Goal: Task Accomplishment & Management: Manage account settings

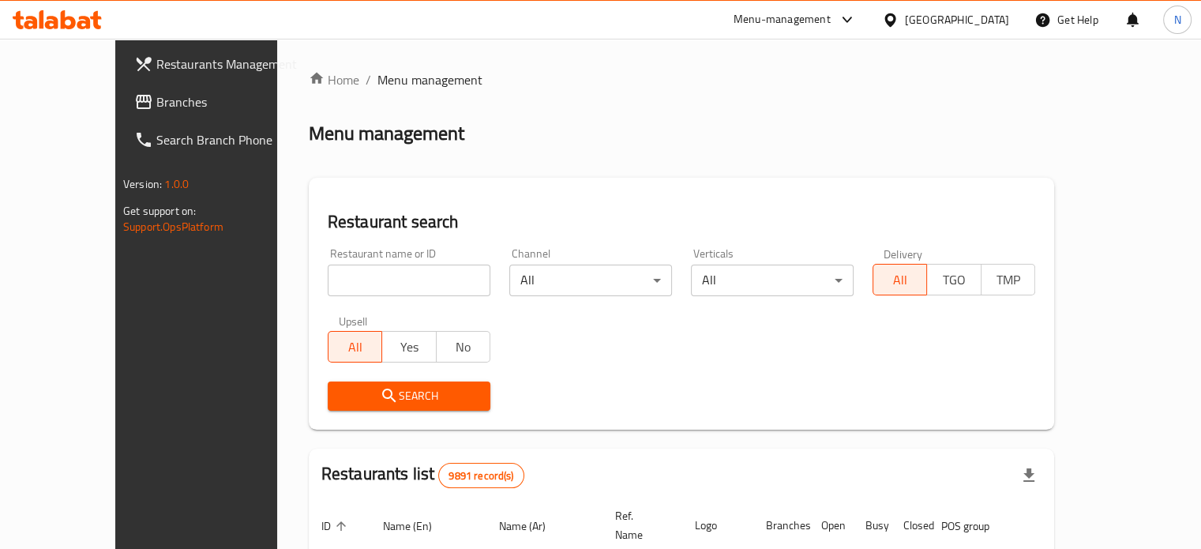
click at [831, 21] on div "Menu-management" at bounding box center [782, 19] width 97 height 19
click at [156, 73] on span "Restaurants Management" at bounding box center [229, 63] width 147 height 19
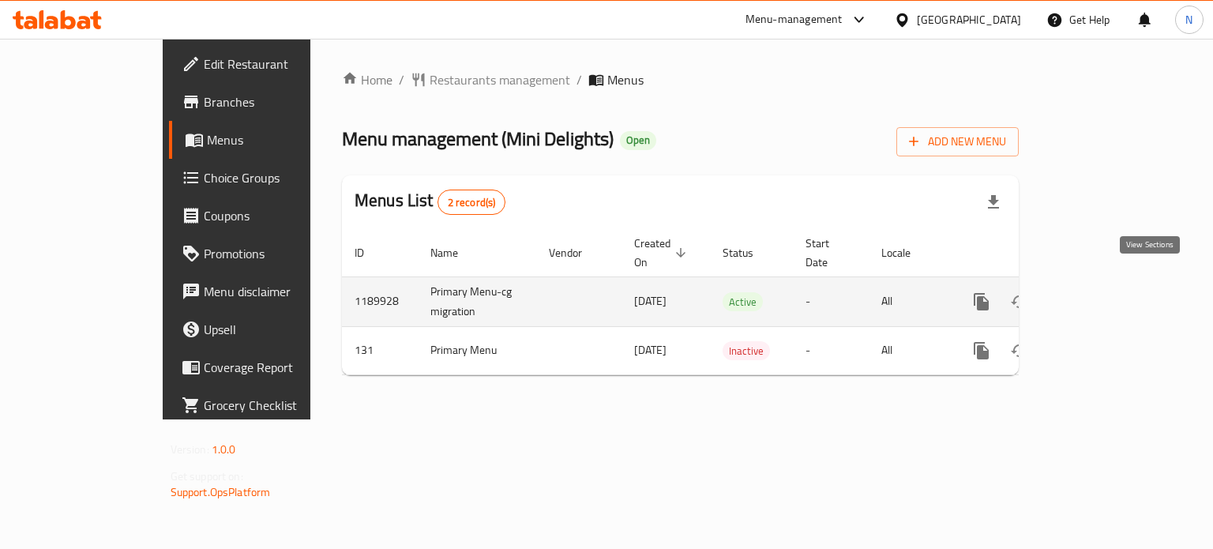
click at [1105, 292] on icon "enhanced table" at bounding box center [1095, 301] width 19 height 19
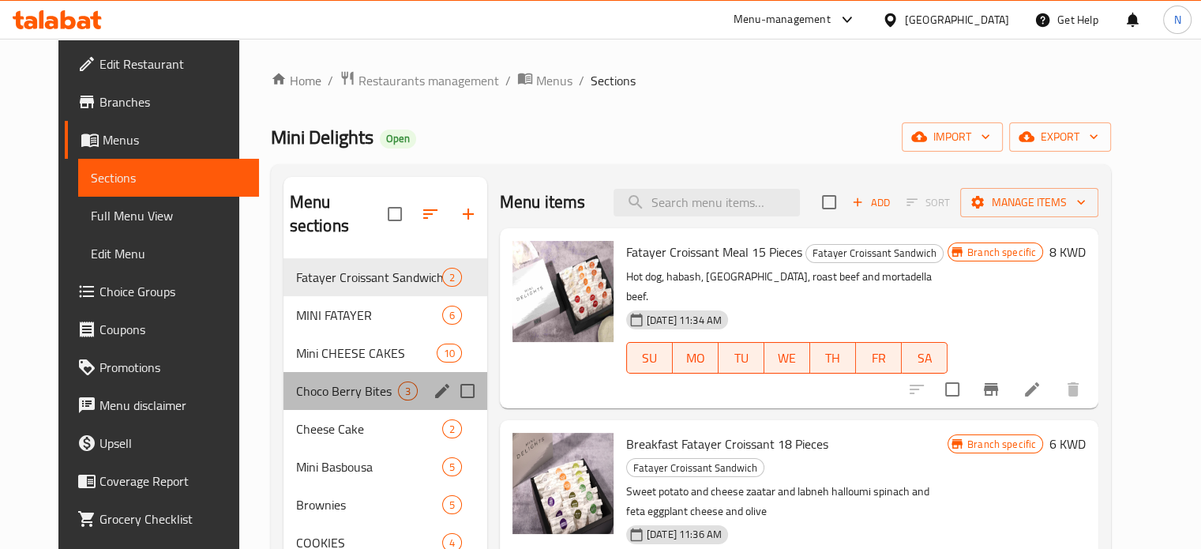
click at [303, 378] on div "Choco Berry Bites 3" at bounding box center [386, 391] width 204 height 38
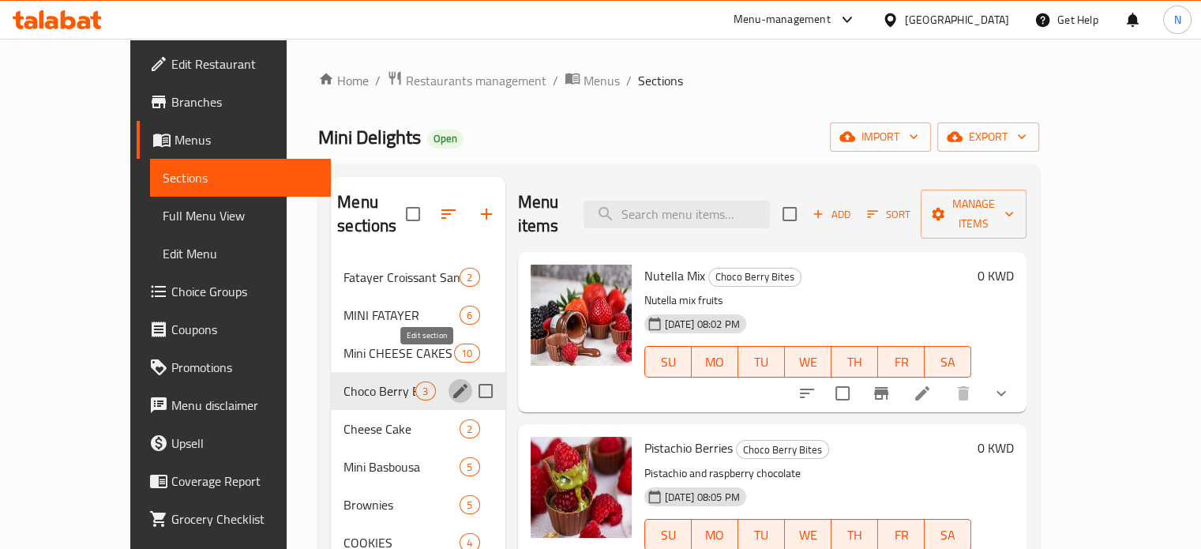
click at [451, 381] on icon "edit" at bounding box center [460, 390] width 19 height 19
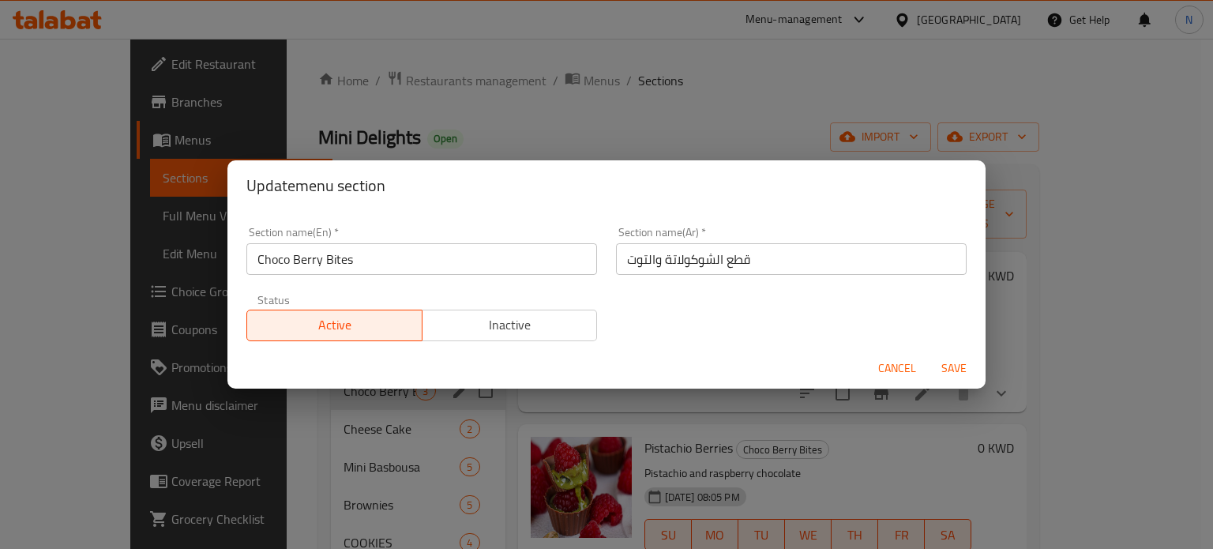
click at [893, 366] on span "Cancel" at bounding box center [897, 369] width 38 height 20
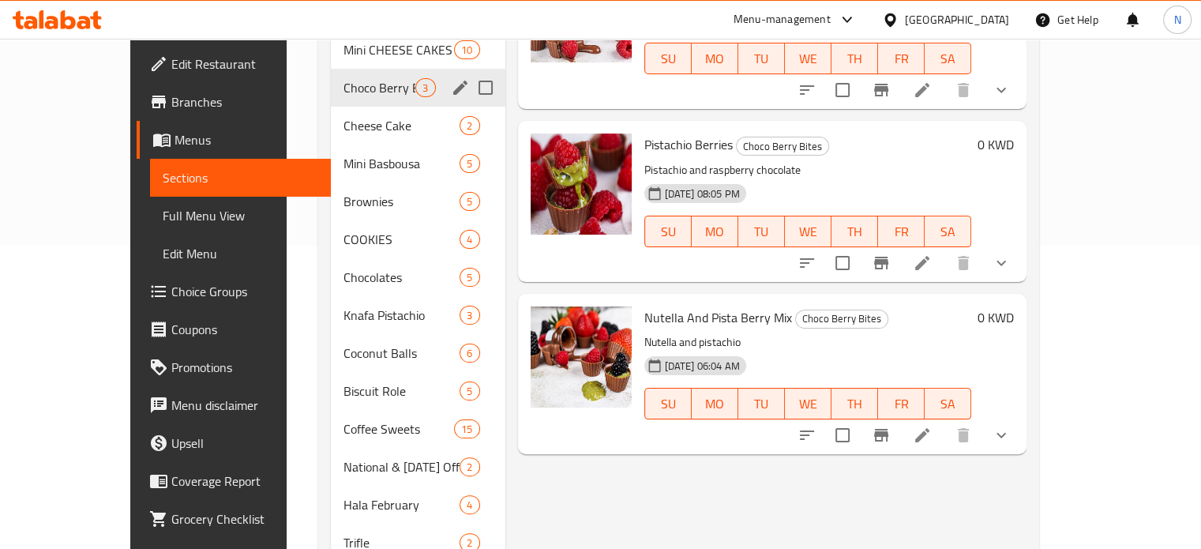
scroll to position [110, 0]
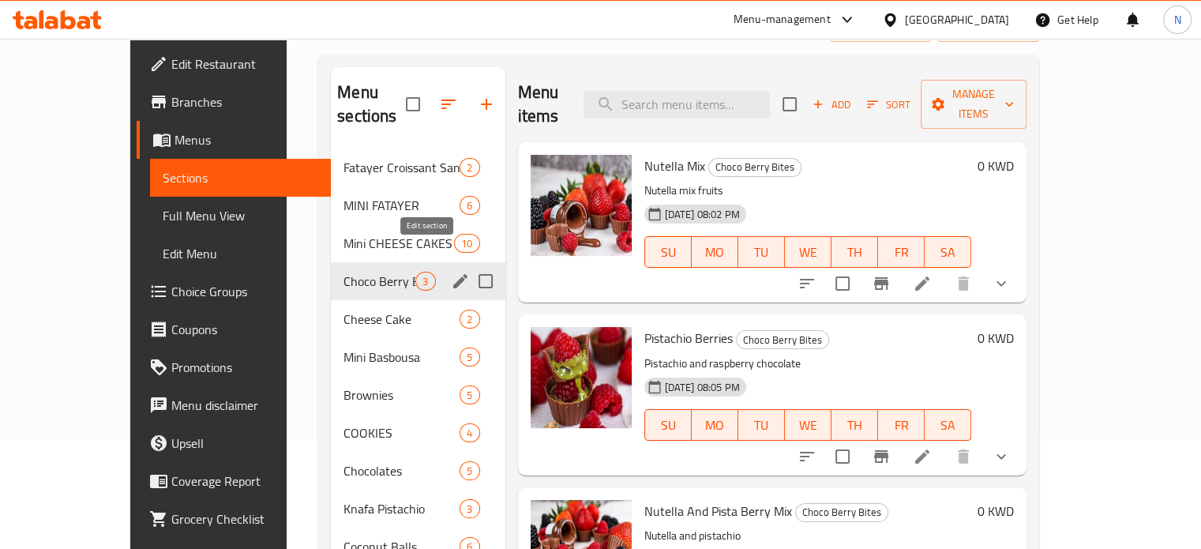
click at [449, 269] on button "edit" at bounding box center [461, 281] width 24 height 24
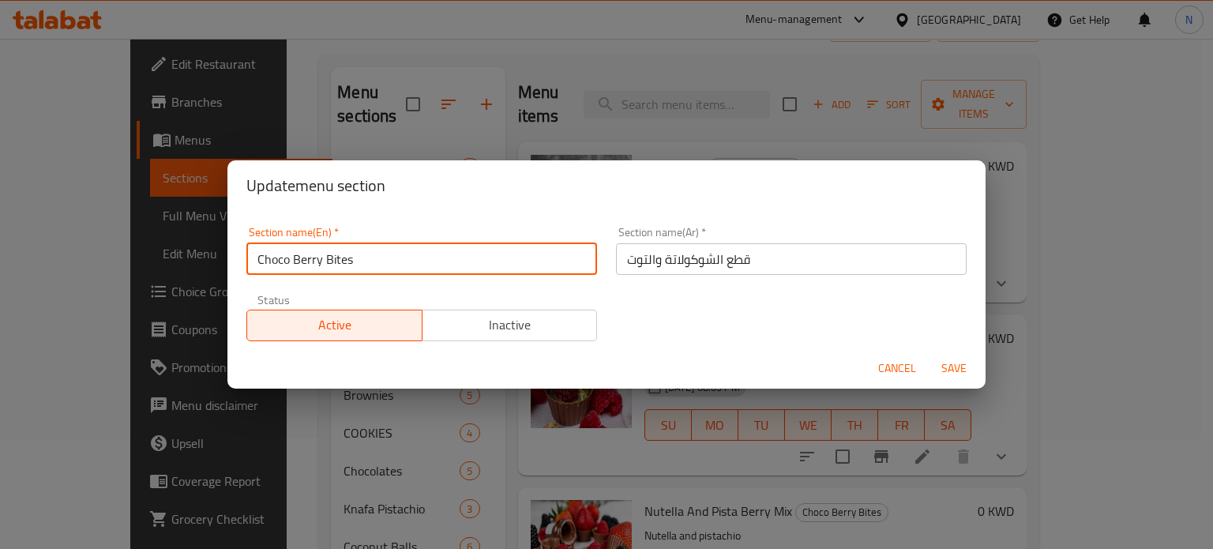
click at [321, 265] on input "Choco Berry Bites" at bounding box center [421, 259] width 351 height 32
type input "Choco fruits Bites"
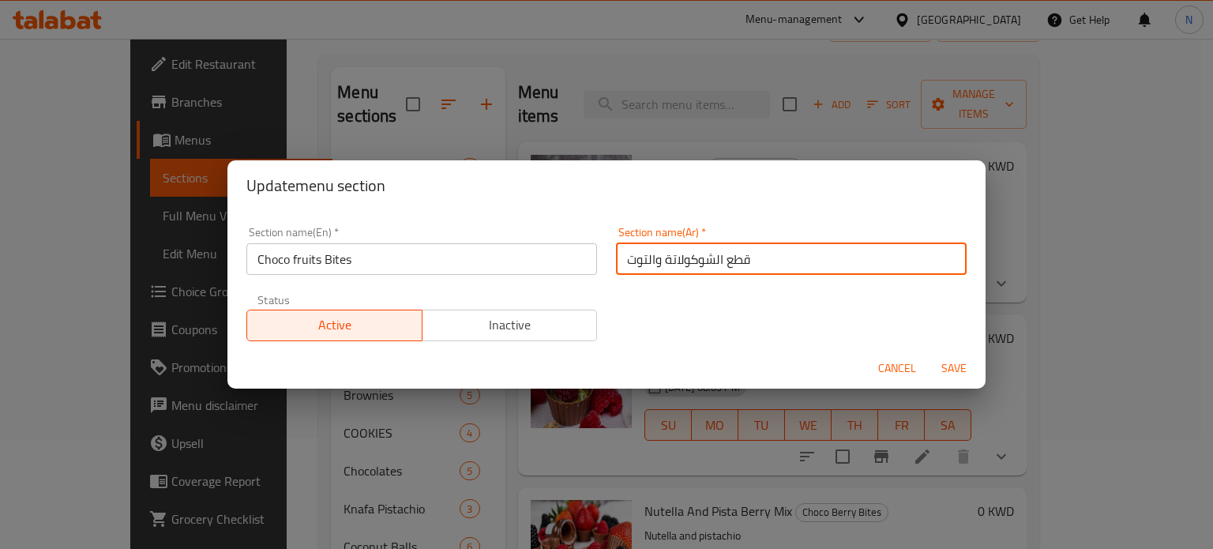
drag, startPoint x: 620, startPoint y: 262, endPoint x: 646, endPoint y: 265, distance: 26.2
click at [646, 265] on input "قطع الشوكولاتة والتوت" at bounding box center [791, 259] width 351 height 32
type input "قطع الشوكولاتة والفواكه"
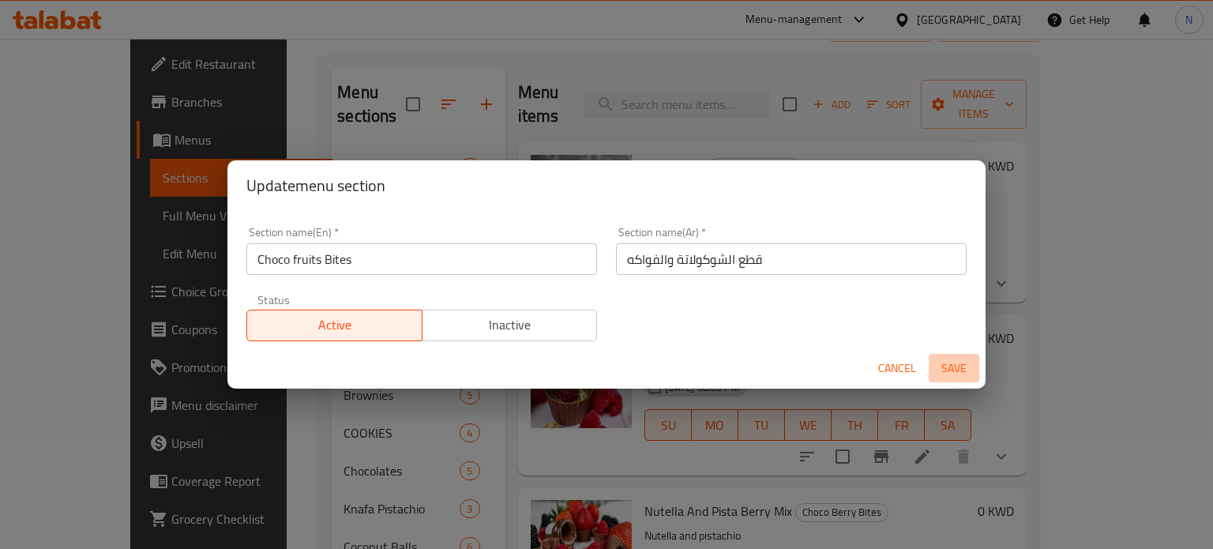
click at [952, 375] on span "Save" at bounding box center [954, 369] width 38 height 20
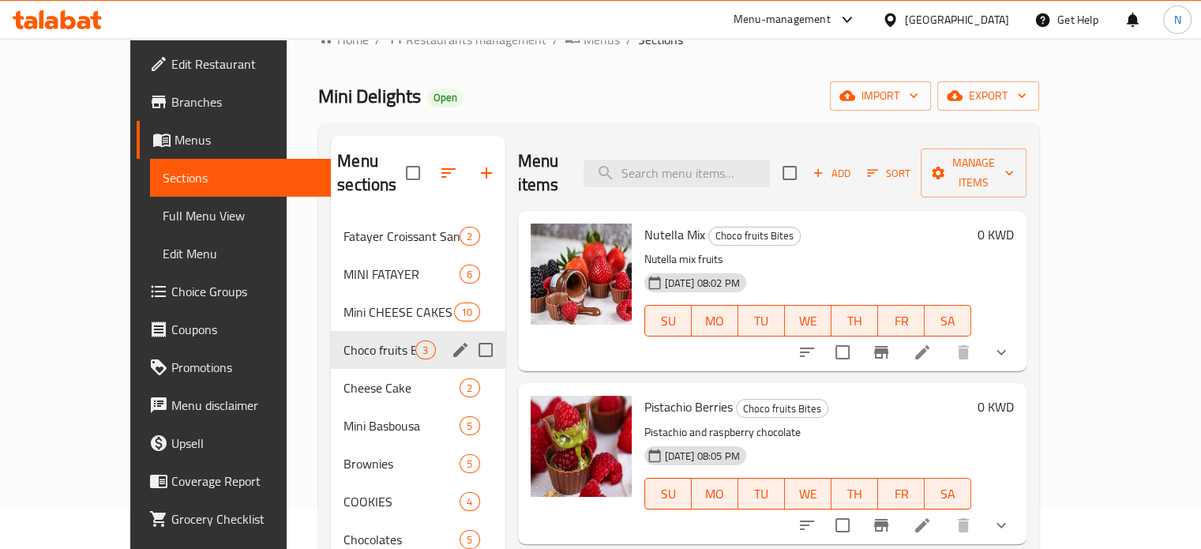
scroll to position [11, 0]
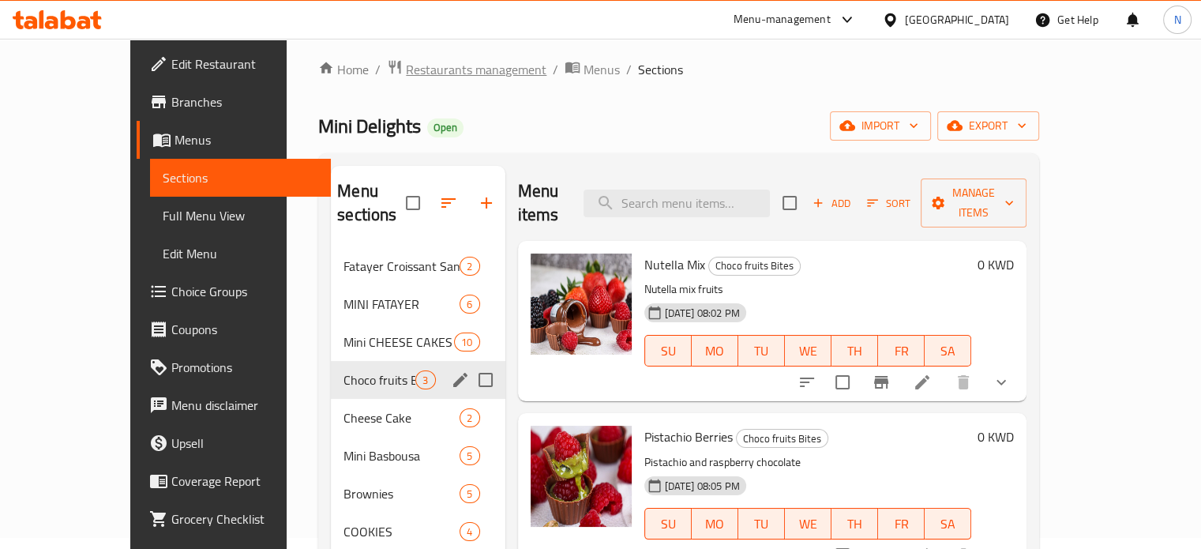
click at [406, 64] on span "Restaurants management" at bounding box center [476, 69] width 141 height 19
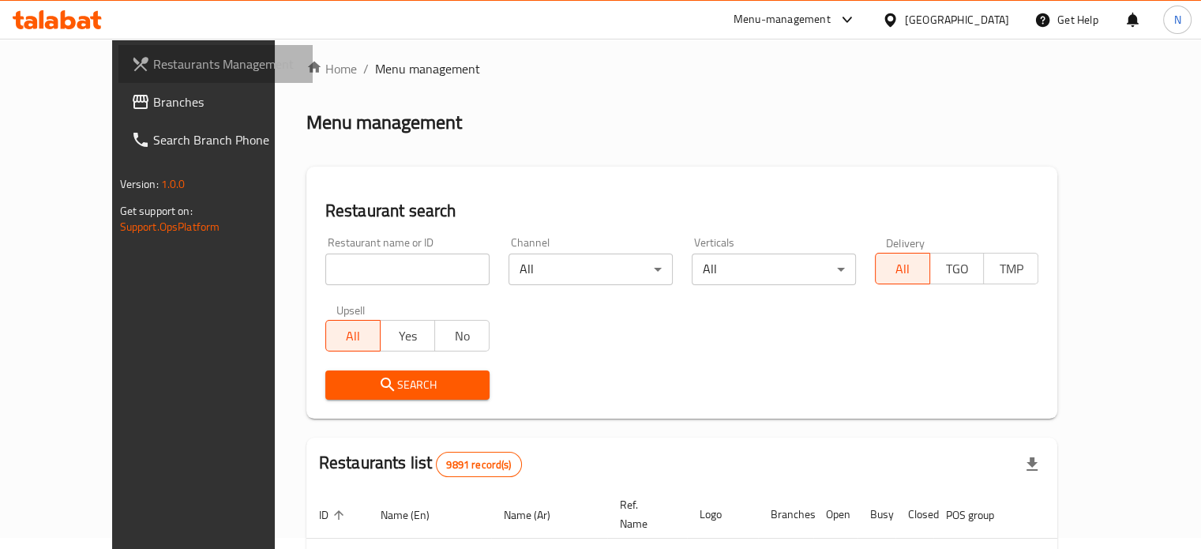
click at [153, 66] on span "Restaurants Management" at bounding box center [226, 63] width 147 height 19
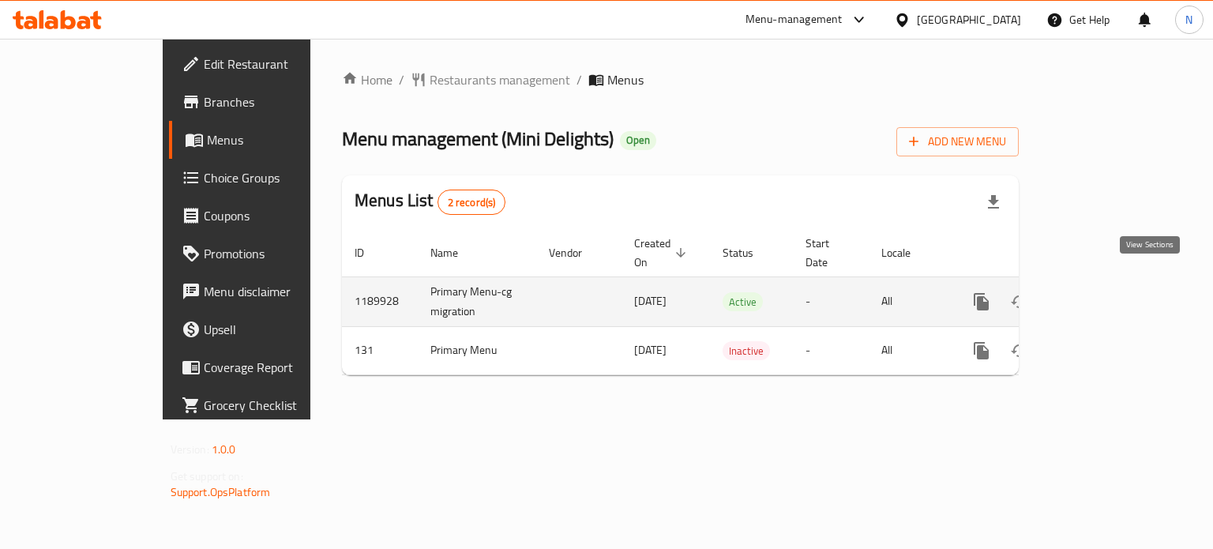
click at [1103, 295] on icon "enhanced table" at bounding box center [1095, 302] width 14 height 14
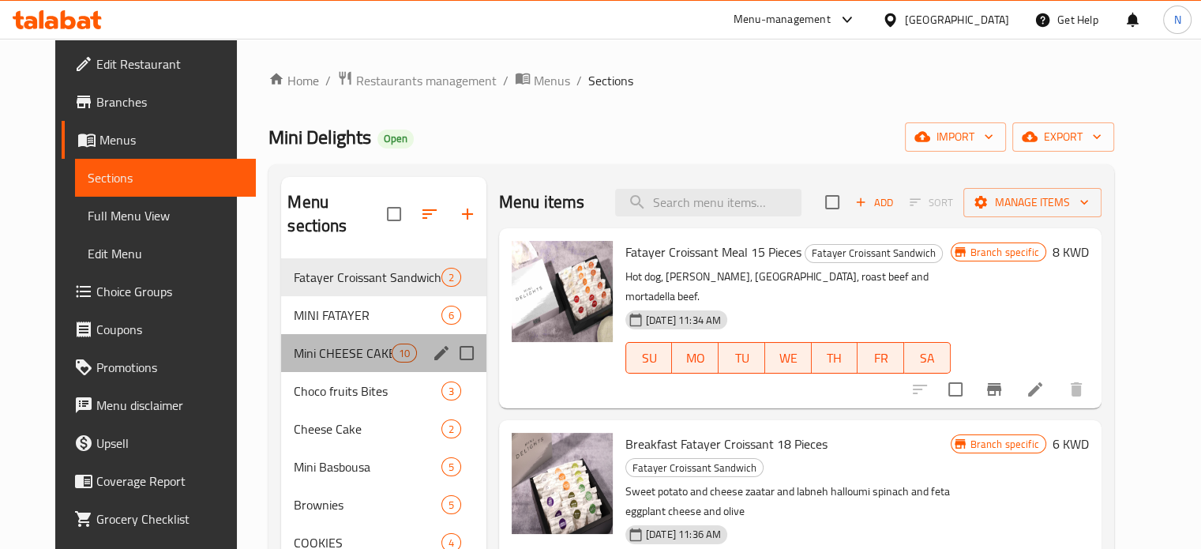
click at [289, 339] on div "Mini CHEESE CAKES 10" at bounding box center [383, 353] width 205 height 38
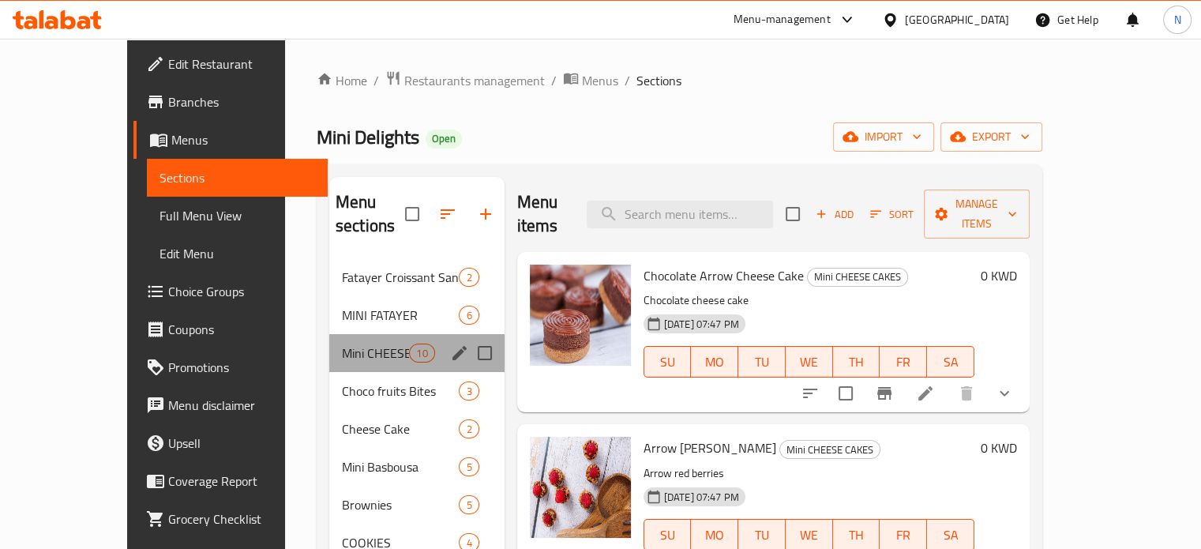
click at [329, 339] on div "Mini CHEESE CAKES 10" at bounding box center [416, 353] width 175 height 38
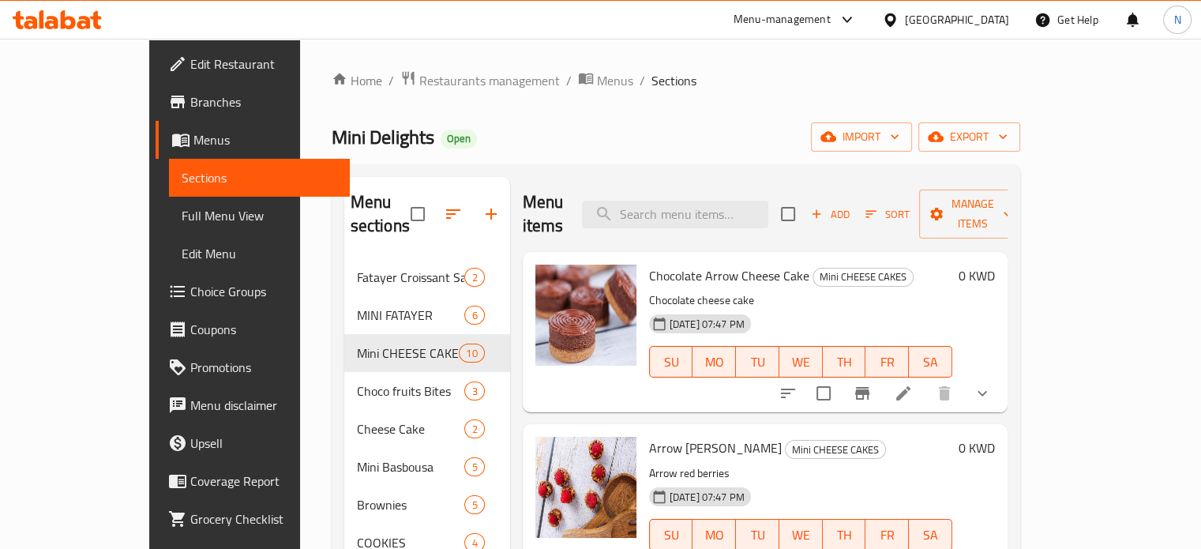
click at [661, 182] on div "Menu items Add Sort Manage items" at bounding box center [765, 214] width 485 height 75
